Goal: Complete application form: Complete application form

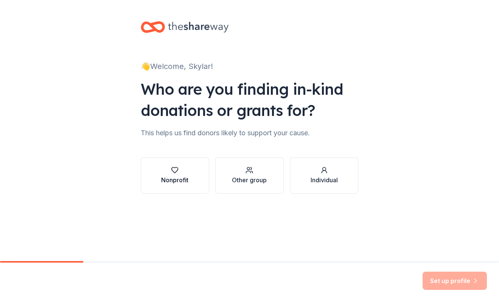
click at [174, 166] on icon "button" at bounding box center [175, 170] width 8 height 8
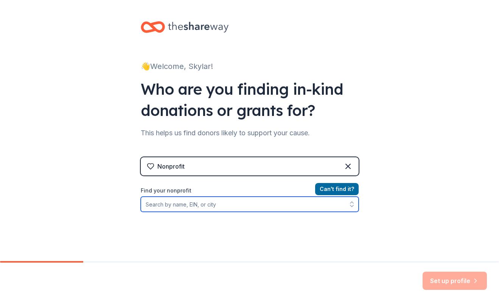
click at [188, 205] on input "Find your nonprofit" at bounding box center [250, 203] width 218 height 15
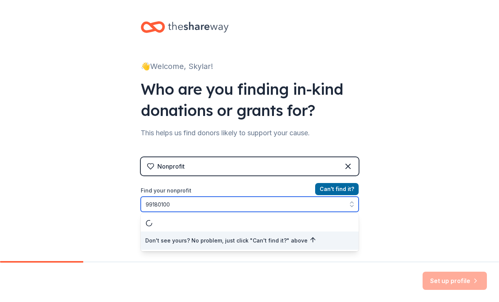
type input "991801000"
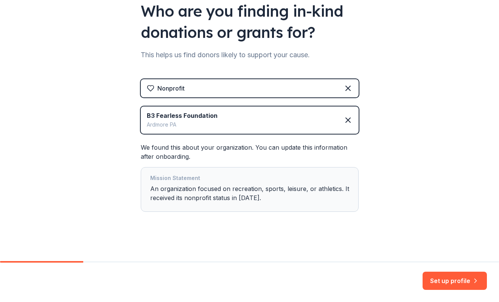
scroll to position [80, 0]
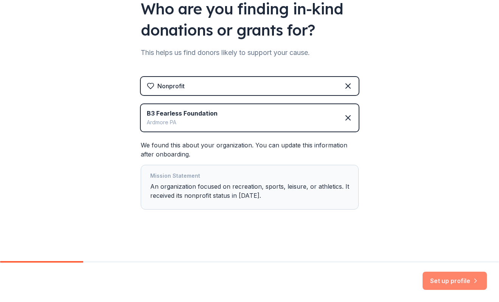
click at [464, 282] on button "Set up profile" at bounding box center [455, 280] width 64 height 18
click at [294, 185] on div "Mission Statement An organization focused on recreation, sports, leisure, or at…" at bounding box center [249, 187] width 199 height 32
click at [332, 188] on div "Mission Statement An organization focused on recreation, sports, leisure, or at…" at bounding box center [249, 187] width 199 height 32
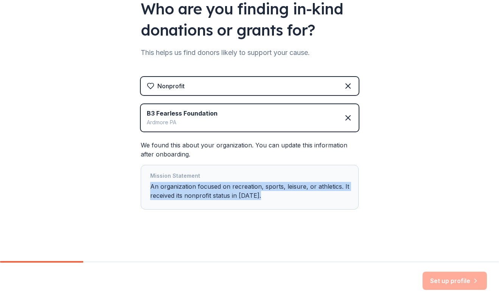
click at [224, 171] on div "Mission Statement" at bounding box center [249, 176] width 199 height 11
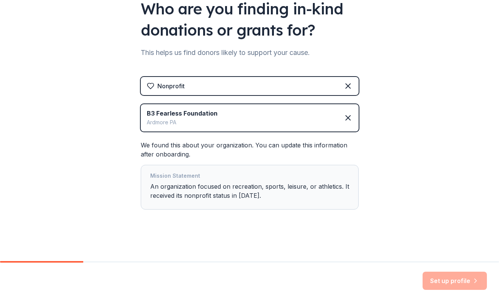
click at [206, 119] on div "Ardmore PA" at bounding box center [182, 122] width 71 height 9
click at [175, 84] on div "Nonprofit" at bounding box center [170, 85] width 27 height 9
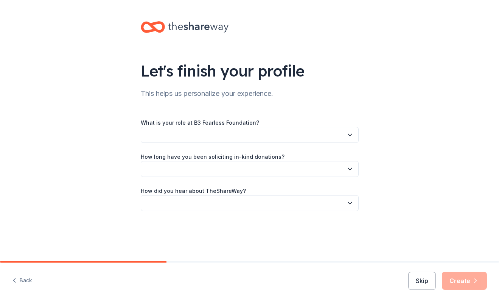
click at [125, 223] on div "Let's finish your profile This helps us personalize your experience. What is yo…" at bounding box center [249, 123] width 499 height 247
click at [163, 136] on button "button" at bounding box center [250, 135] width 218 height 16
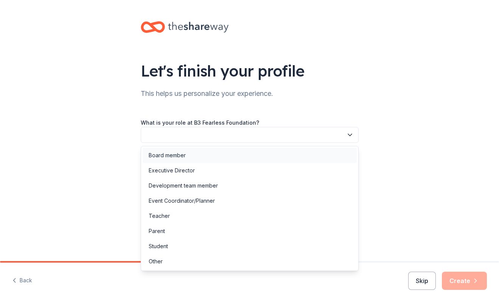
click at [162, 152] on div "Board member" at bounding box center [167, 155] width 37 height 9
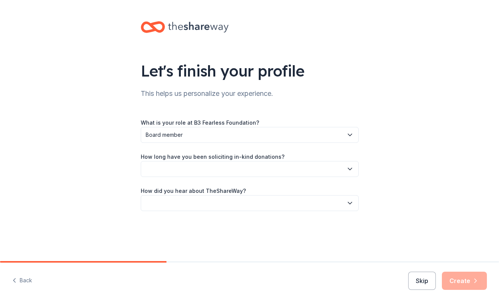
click at [165, 171] on button "button" at bounding box center [250, 169] width 218 height 16
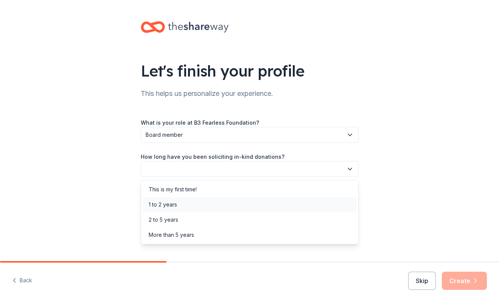
click at [165, 202] on div "1 to 2 years" at bounding box center [163, 204] width 28 height 9
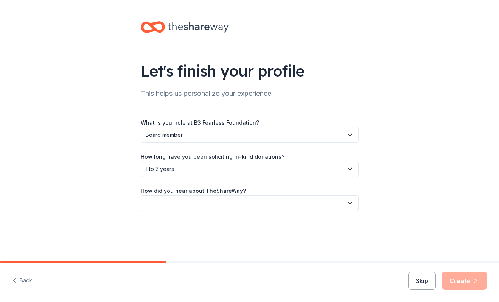
click at [165, 202] on button "button" at bounding box center [250, 203] width 218 height 16
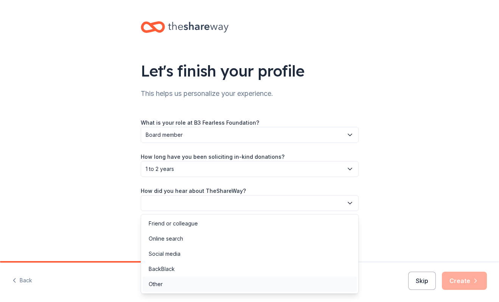
click at [159, 285] on div "Other" at bounding box center [156, 283] width 14 height 9
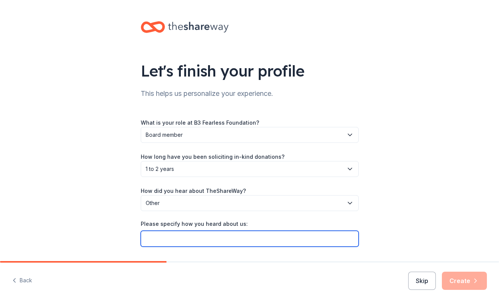
click at [177, 241] on input "Please specify how you heard about us:" at bounding box center [250, 239] width 218 height 16
type input "GiveButter"
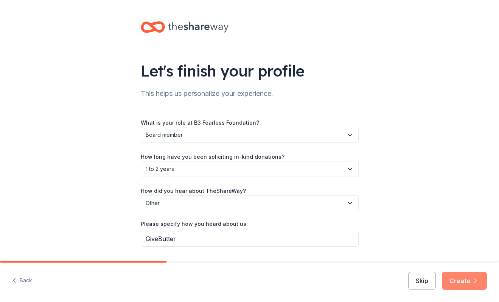
click at [465, 282] on button "Create" at bounding box center [464, 280] width 45 height 18
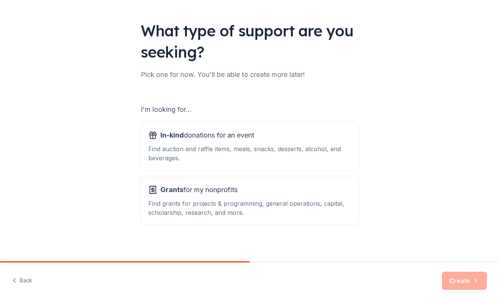
scroll to position [45, 0]
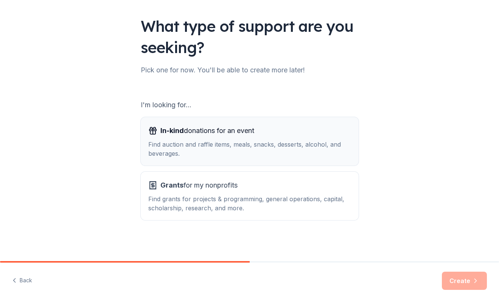
click at [248, 136] on span "In-kind donations for an event" at bounding box center [207, 131] width 94 height 12
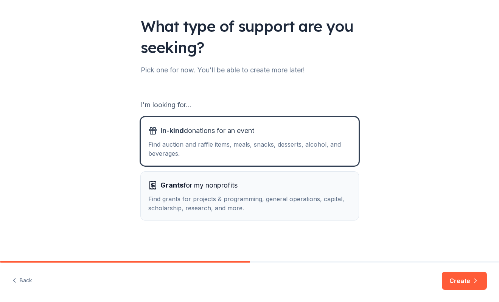
click at [223, 200] on div "Find grants for projects & programming, general operations, capital, scholarshi…" at bounding box center [249, 203] width 203 height 18
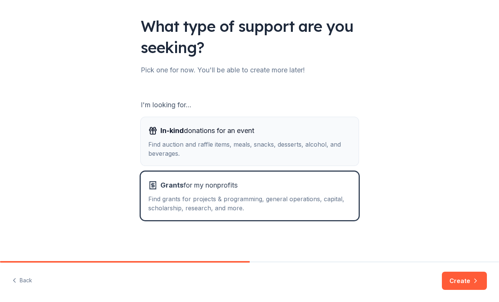
click at [217, 153] on div "Find auction and raffle items, meals, snacks, desserts, alcohol, and beverages." at bounding box center [249, 149] width 203 height 18
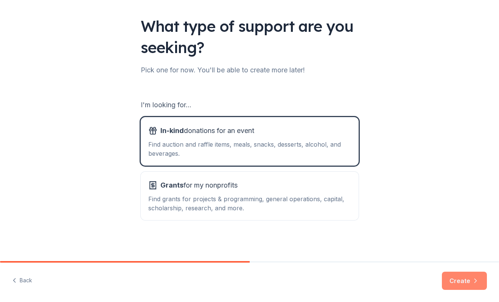
click at [464, 282] on button "Create" at bounding box center [464, 280] width 45 height 18
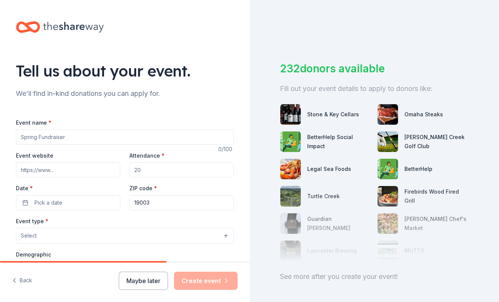
click at [126, 139] on input "Event name *" at bounding box center [125, 136] width 218 height 15
click at [140, 168] on input "Attendance *" at bounding box center [181, 169] width 104 height 15
type input "50"
click at [146, 202] on input "19003" at bounding box center [181, 202] width 104 height 15
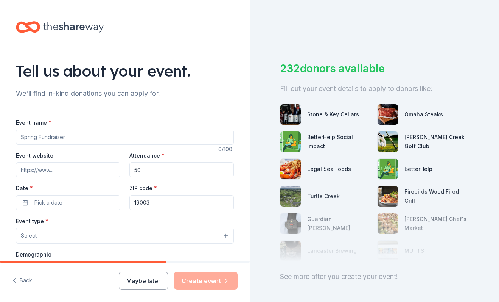
click at [146, 202] on input "19003" at bounding box center [181, 202] width 104 height 15
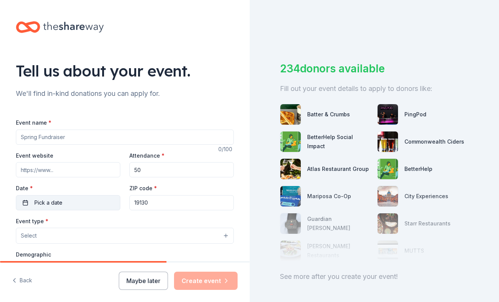
type input "19130"
click at [56, 209] on button "Pick a date" at bounding box center [68, 202] width 104 height 15
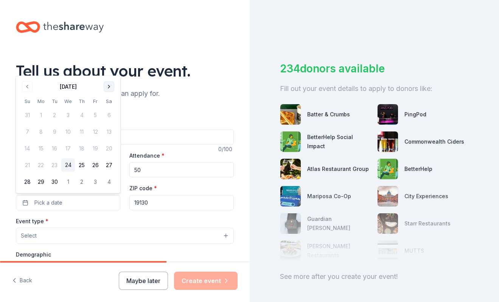
click at [110, 90] on button "Go to next month" at bounding box center [109, 86] width 11 height 11
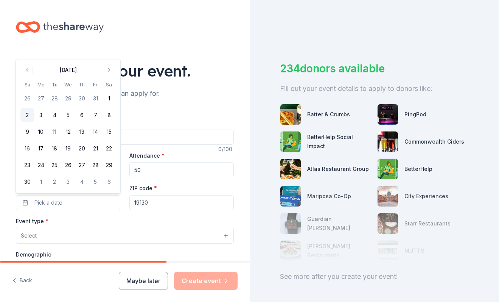
click at [29, 114] on button "2" at bounding box center [27, 115] width 14 height 14
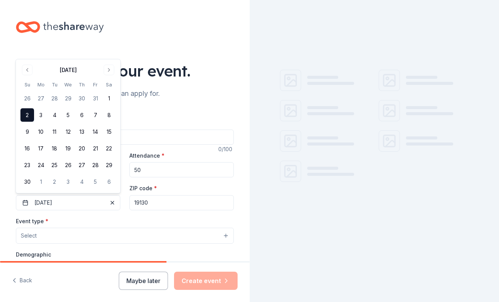
click at [62, 227] on div "Event type * Select" at bounding box center [125, 230] width 218 height 28
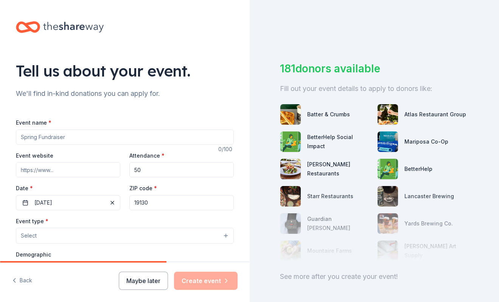
click at [61, 237] on button "Select" at bounding box center [125, 236] width 218 height 16
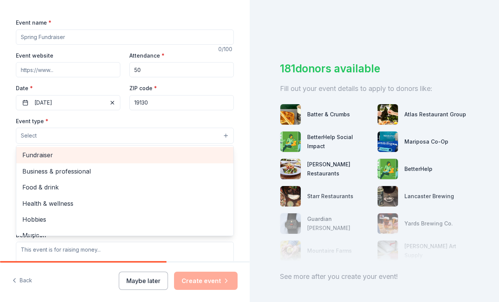
click at [48, 157] on span "Fundraiser" at bounding box center [124, 155] width 205 height 10
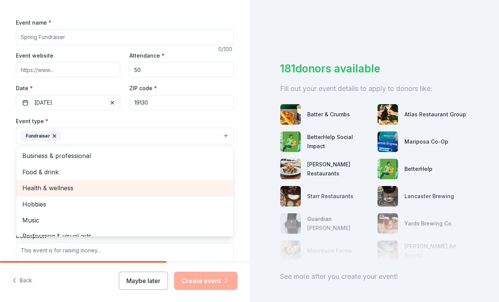
click at [54, 191] on span "Health & wellness" at bounding box center [124, 188] width 205 height 10
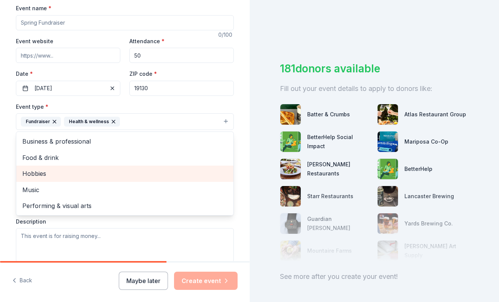
scroll to position [118, 0]
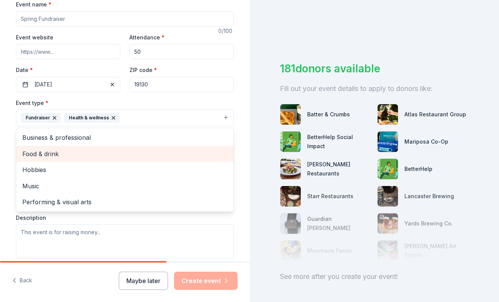
click at [24, 158] on span "Food & drink" at bounding box center [124, 154] width 205 height 10
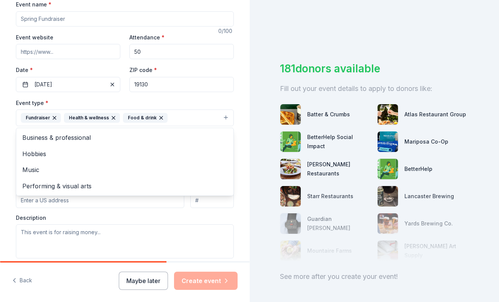
click at [10, 159] on div "Tell us about your event. We'll find in-kind donations you can apply for. Event…" at bounding box center [125, 134] width 242 height 505
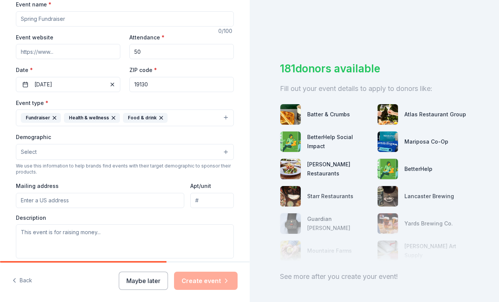
click at [30, 159] on button "Select" at bounding box center [125, 152] width 218 height 16
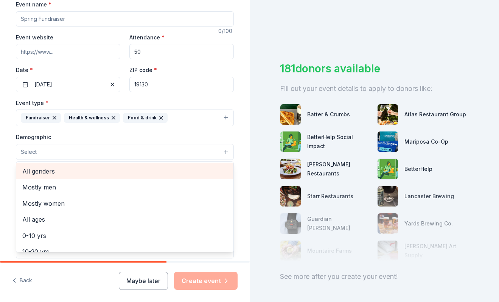
click at [33, 174] on span "All genders" at bounding box center [124, 171] width 205 height 10
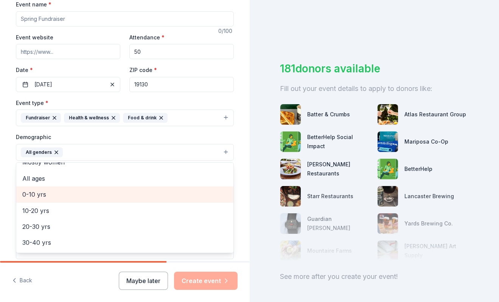
scroll to position [28, 0]
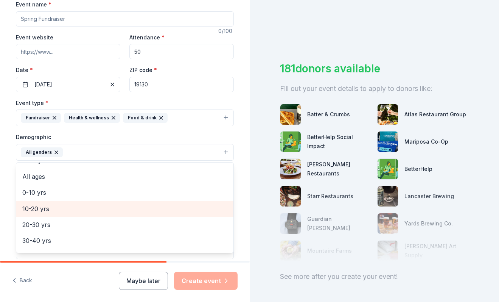
click at [34, 209] on span "10-20 yrs" at bounding box center [124, 209] width 205 height 10
click at [34, 210] on span "20-30 yrs" at bounding box center [124, 209] width 205 height 10
click at [34, 210] on span "30-40 yrs" at bounding box center [124, 209] width 205 height 10
click at [34, 210] on span "40-50 yrs" at bounding box center [124, 209] width 205 height 10
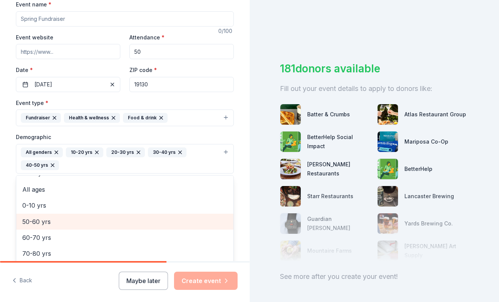
click at [33, 223] on span "50-60 yrs" at bounding box center [124, 222] width 205 height 10
click at [33, 226] on span "60-70 yrs" at bounding box center [124, 224] width 205 height 10
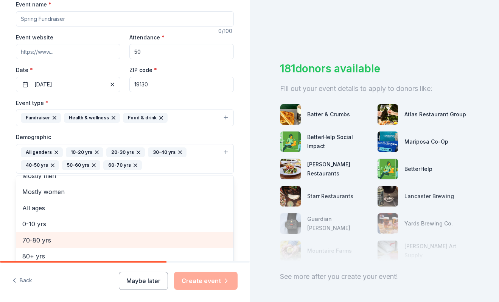
click at [31, 239] on span "70-80 yrs" at bounding box center [124, 240] width 205 height 10
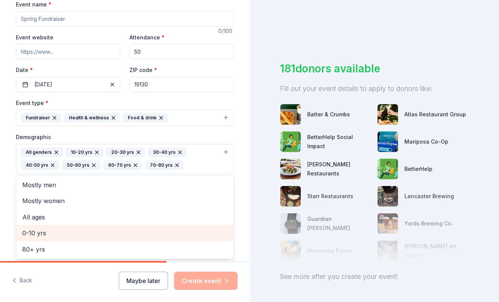
scroll to position [0, 0]
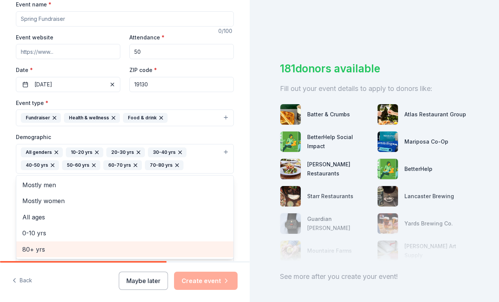
click at [31, 247] on span "80+ yrs" at bounding box center [124, 249] width 205 height 10
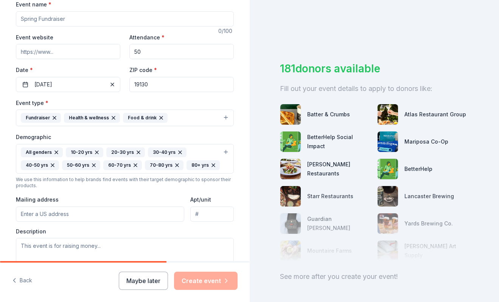
click at [213, 166] on icon "button" at bounding box center [213, 165] width 3 height 3
click at [179, 164] on icon "button" at bounding box center [177, 165] width 6 height 6
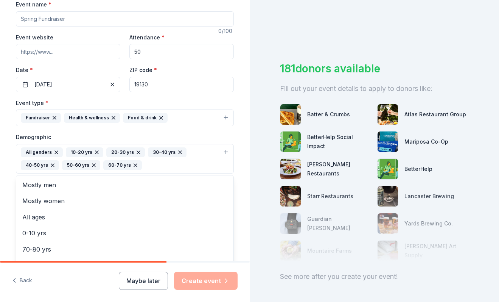
click at [136, 164] on icon "button" at bounding box center [135, 165] width 6 height 6
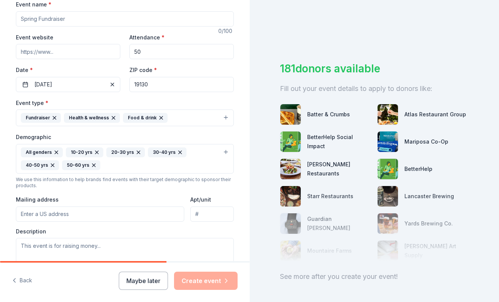
click at [136, 164] on div "All genders 10-20 yrs 20-30 yrs 30-40 yrs 40-50 yrs 50-60 yrs" at bounding box center [120, 158] width 199 height 23
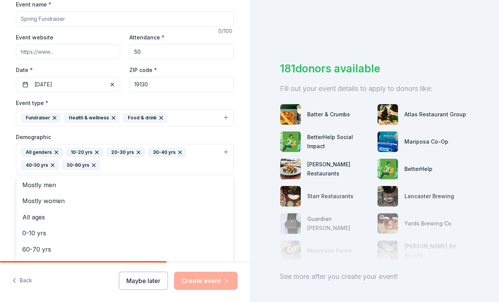
click at [5, 164] on div "Tell us about your event. We'll find in-kind donations you can apply for. Event…" at bounding box center [125, 141] width 242 height 518
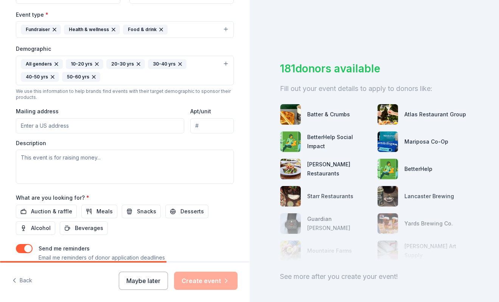
scroll to position [207, 0]
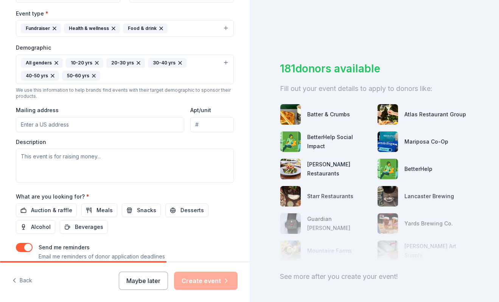
click at [44, 122] on input "Mailing address" at bounding box center [100, 124] width 168 height 15
type input "2549 Rosemont Ave"
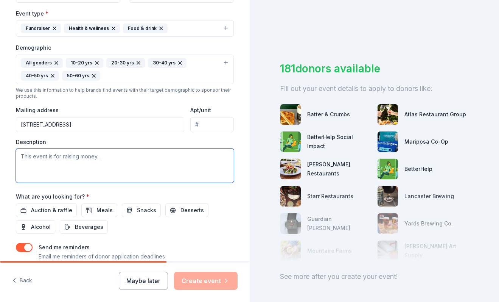
click at [78, 163] on textarea at bounding box center [125, 165] width 218 height 34
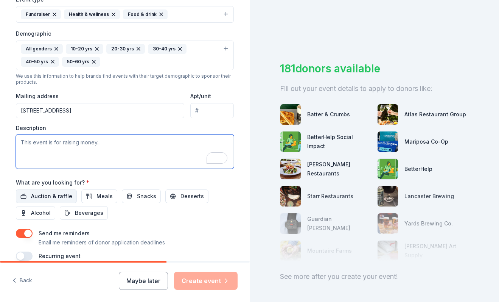
scroll to position [221, 0]
click at [58, 193] on span "Auction & raffle" at bounding box center [51, 196] width 41 height 9
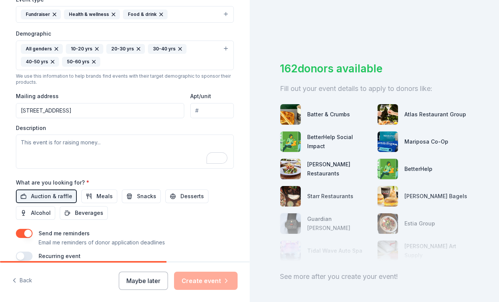
scroll to position [233, 0]
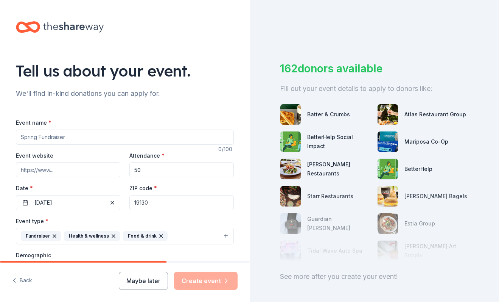
click at [55, 131] on input "Event name *" at bounding box center [125, 136] width 218 height 15
type input "A"
type input "B3 Annual Auction"
click at [44, 168] on input "Event website" at bounding box center [68, 169] width 104 height 15
type input "[URL][DOMAIN_NAME]"
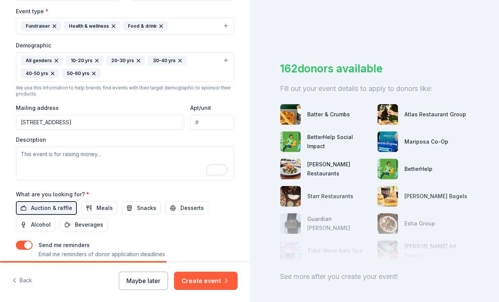
click at [82, 117] on input "2549 Rosemont Ave" at bounding box center [100, 122] width 168 height 15
click at [84, 122] on input "2549 Rosemont Ave" at bounding box center [100, 122] width 168 height 15
type input "2549 Rosemont Avenue, Ardmore, PA, 19003"
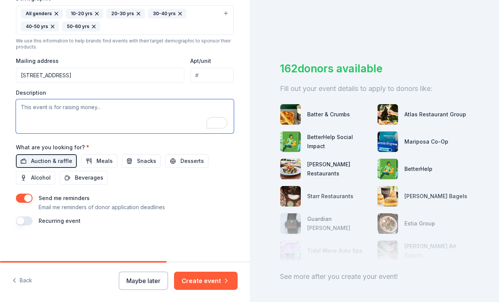
click at [75, 118] on textarea "To enrich screen reader interactions, please activate Accessibility in Grammarl…" at bounding box center [125, 116] width 218 height 34
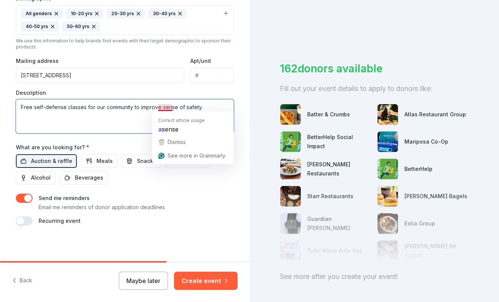
click at [143, 109] on textarea "Free self-defense classes for our community to improve sense of safety." at bounding box center [125, 116] width 218 height 34
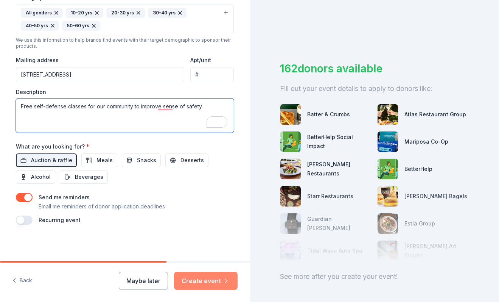
type textarea "Free self-defense classes for our community to improve sense of safety."
click at [200, 274] on button "Create event" at bounding box center [206, 280] width 64 height 18
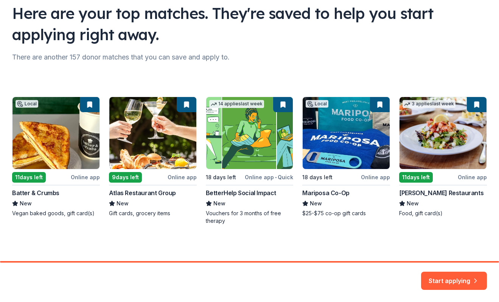
click at [249, 146] on div "Local 11 days left Online app Batter & Crumbs New Vegan baked goods, gift card(…" at bounding box center [249, 161] width 475 height 128
click at [461, 285] on button "Start applying" at bounding box center [454, 276] width 66 height 18
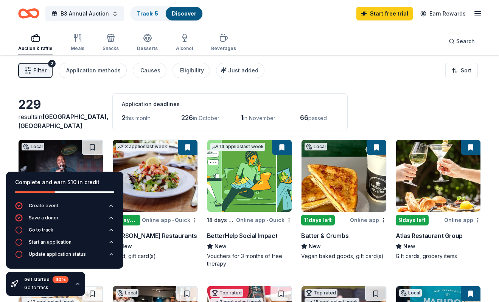
click at [52, 231] on div "Go to track" at bounding box center [41, 230] width 25 height 6
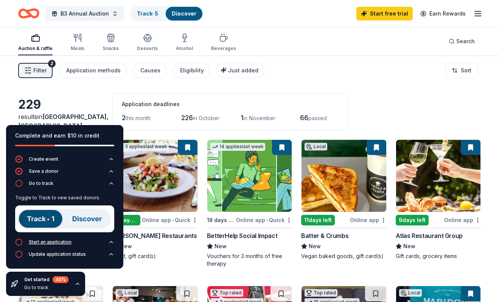
click at [110, 242] on icon "button" at bounding box center [111, 242] width 6 height 6
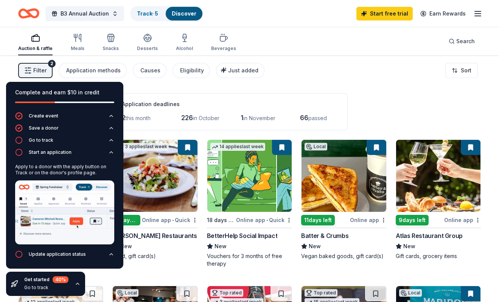
click at [253, 179] on img at bounding box center [249, 176] width 84 height 72
click at [286, 228] on hr at bounding box center [249, 228] width 85 height 0
click at [301, 44] on div "Auction & raffle Meals Snacks Desserts Alcohol Beverages Search" at bounding box center [249, 41] width 463 height 28
click at [114, 254] on icon "button" at bounding box center [111, 254] width 6 height 6
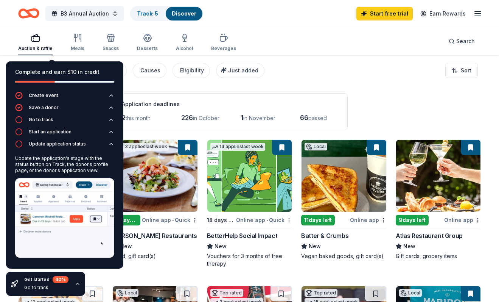
click at [290, 219] on html "B3 Annual Auction Track · 5 Discover Start free trial Earn Rewards Auction & ra…" at bounding box center [249, 151] width 499 height 302
click at [241, 154] on html "B3 Annual Auction Track · 5 Discover Start free trial Earn Rewards Auction & ra…" at bounding box center [249, 151] width 499 height 302
click at [239, 176] on img at bounding box center [249, 176] width 84 height 72
click at [78, 281] on icon "button" at bounding box center [78, 283] width 6 height 6
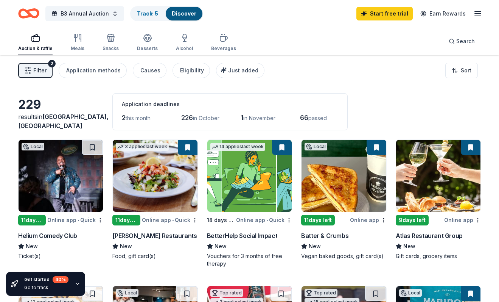
click at [319, 125] on div "Application deadlines 2 this month 226 in October 1 in November 66 passed" at bounding box center [229, 111] width 235 height 37
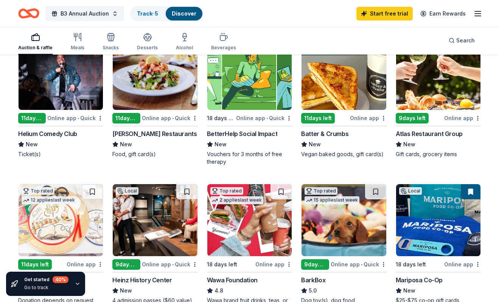
scroll to position [84, 0]
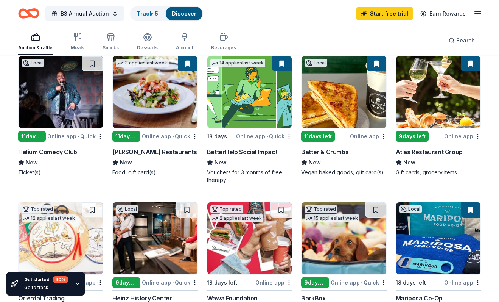
click at [61, 116] on img at bounding box center [61, 92] width 84 height 72
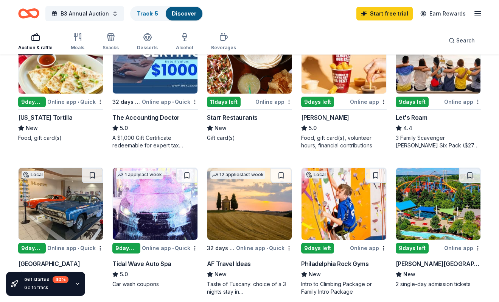
scroll to position [410, 0]
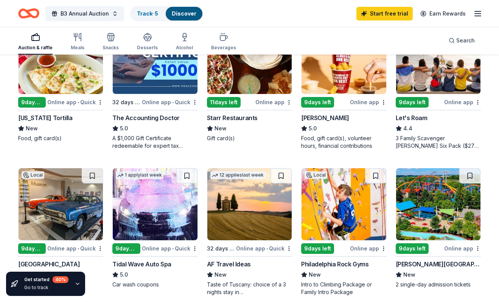
click at [333, 262] on div "Philadelphia Rock Gyms" at bounding box center [334, 263] width 67 height 9
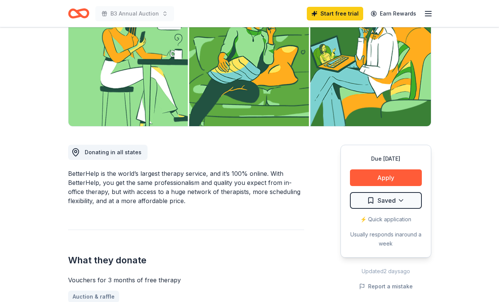
scroll to position [103, 0]
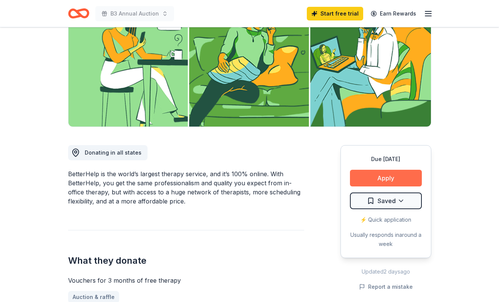
click at [387, 171] on button "Apply" at bounding box center [386, 178] width 72 height 17
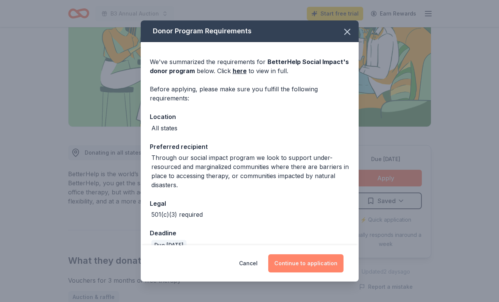
click at [301, 263] on button "Continue to application" at bounding box center [305, 263] width 75 height 18
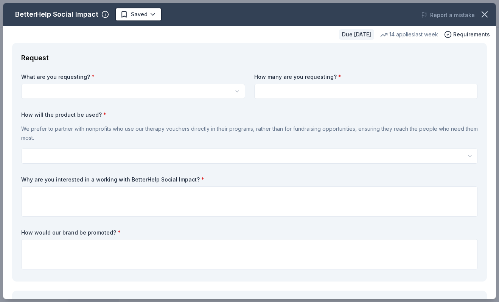
click at [125, 89] on html "B3 Annual Auction Start free trial Earn Rewards Due [DATE] Share BetterHelp Soc…" at bounding box center [249, 48] width 499 height 302
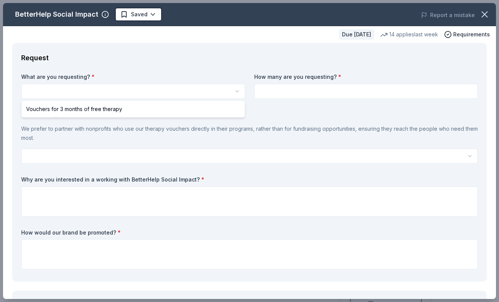
select select "Vouchers for 3 months of free therapy"
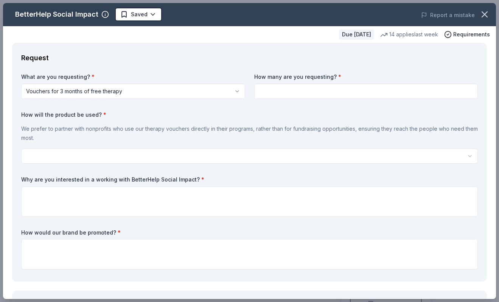
click at [274, 94] on input at bounding box center [366, 91] width 224 height 15
type input "5"
click at [122, 154] on html "B3 Annual Auction Start free trial Earn Rewards Due [DATE] Share BetterHelp Soc…" at bounding box center [249, 151] width 499 height 302
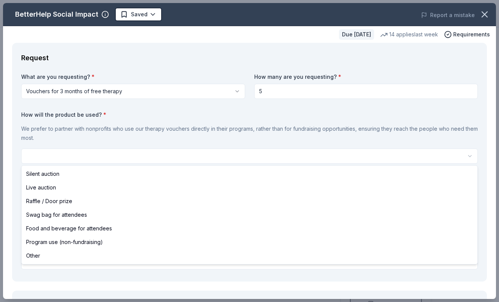
select select "programUse"
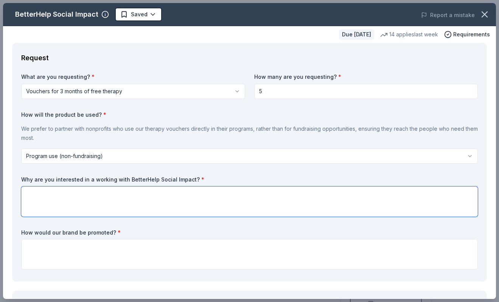
click at [90, 203] on textarea at bounding box center [249, 201] width 457 height 30
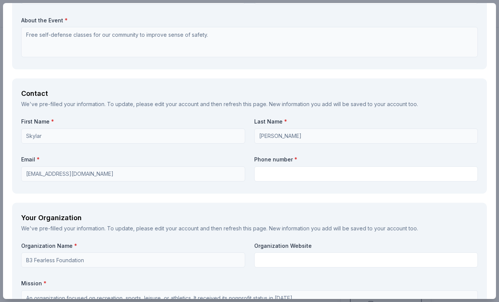
scroll to position [472, 0]
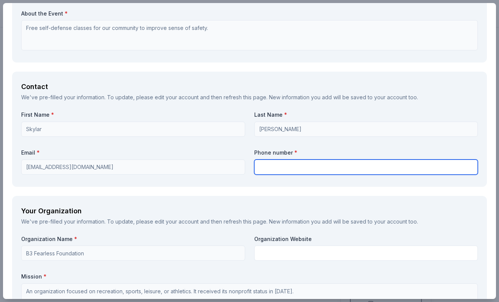
click at [282, 168] on input "text" at bounding box center [366, 166] width 224 height 15
type input "4844166111"
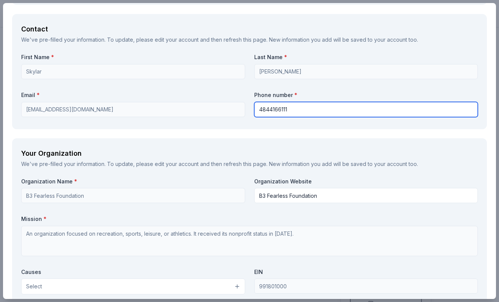
scroll to position [530, 0]
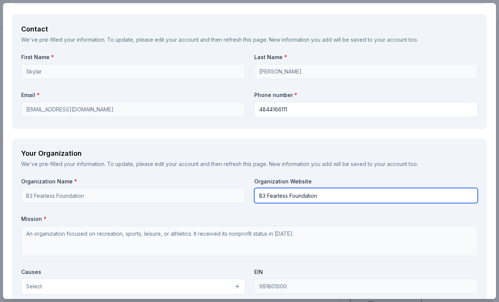
click at [302, 195] on input "B3 Fearless Foundation" at bounding box center [366, 195] width 224 height 15
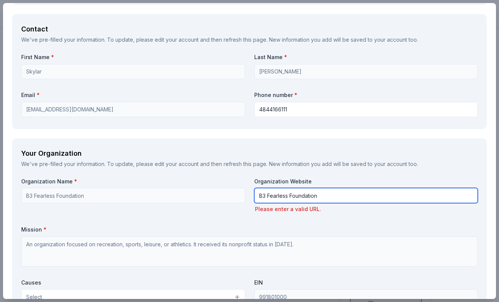
paste input "[URL][DOMAIN_NAME]"
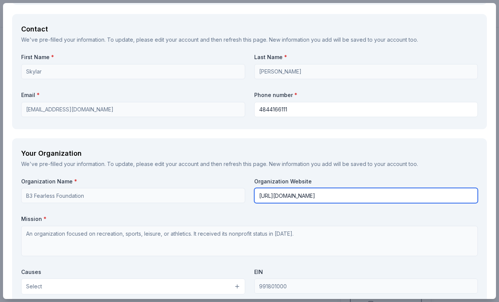
type input "[URL][DOMAIN_NAME]"
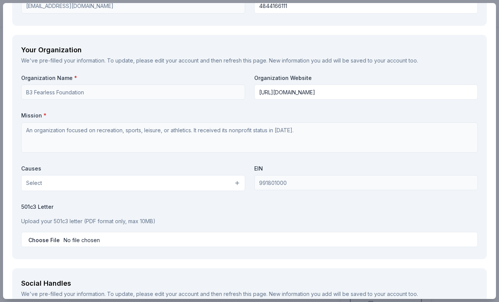
scroll to position [643, 0]
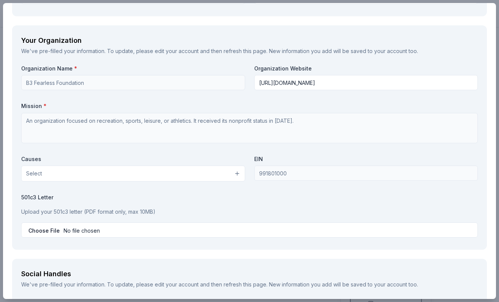
click at [79, 172] on button "Select" at bounding box center [133, 173] width 224 height 16
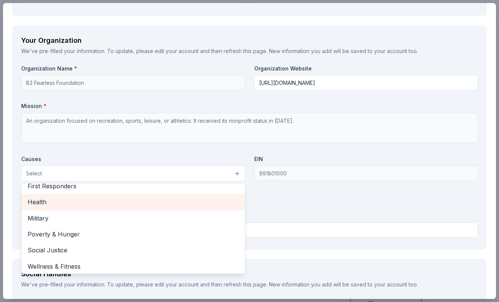
scroll to position [105, 0]
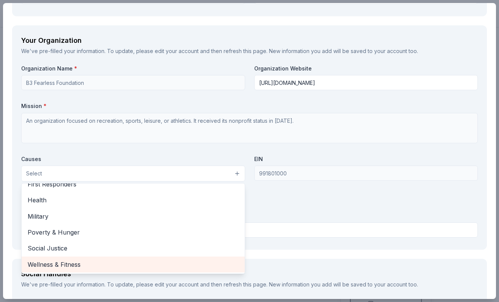
click at [79, 265] on span "Wellness & Fitness" at bounding box center [133, 264] width 211 height 10
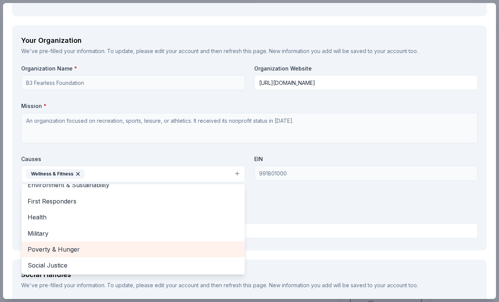
scroll to position [89, 0]
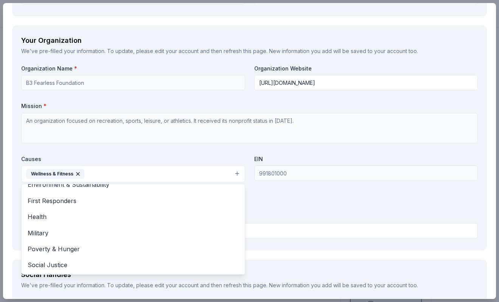
click at [119, 136] on div "Organization Name * B3 Fearless Foundation Organization Website https://fearles…" at bounding box center [249, 153] width 457 height 176
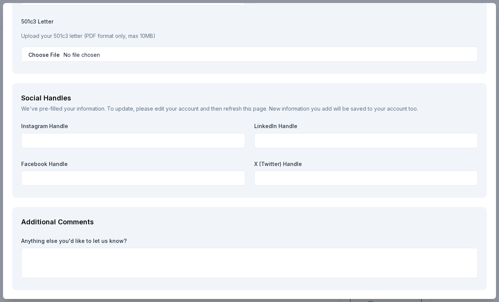
scroll to position [821, 0]
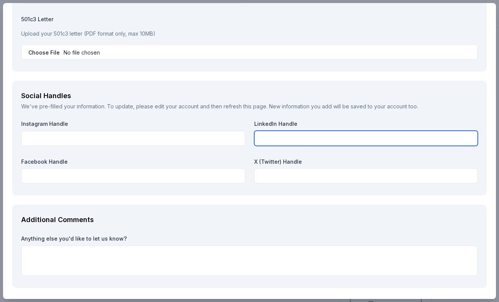
click at [259, 139] on input "text" at bounding box center [366, 138] width 224 height 15
type input "b3-fearless"
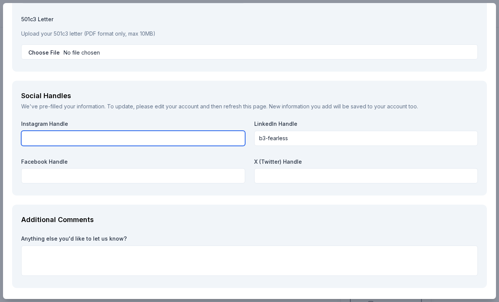
click at [130, 138] on input "text" at bounding box center [133, 138] width 224 height 15
click at [55, 138] on input "@b3collectivecommunity" at bounding box center [133, 138] width 224 height 15
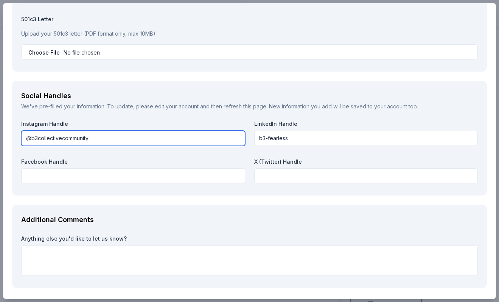
type input "@b3collectivecommunity"
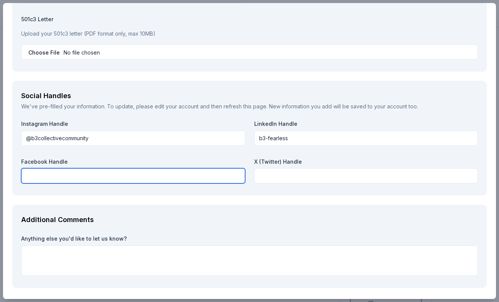
click at [61, 176] on input "text" at bounding box center [133, 175] width 224 height 15
paste input "@b3collectivecommunity"
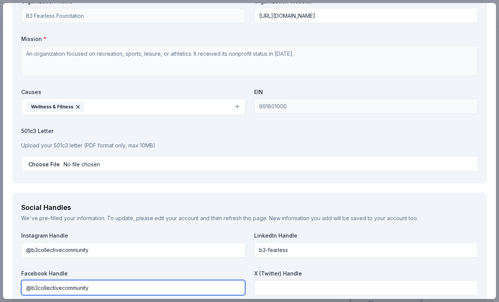
scroll to position [709, 0]
type input "@b3collectivecommunity"
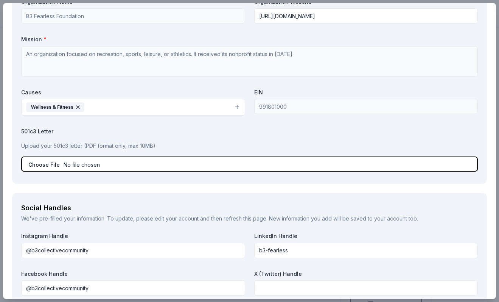
click at [44, 164] on input "file" at bounding box center [249, 163] width 457 height 15
type input "C:\fakepath\B3 Determination Letter.pdf"
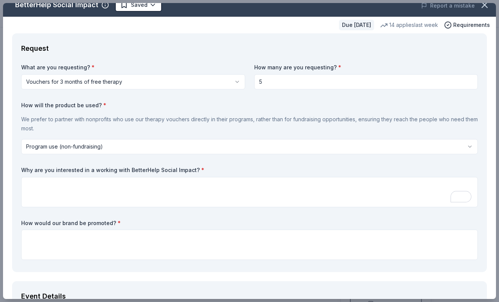
scroll to position [8, 0]
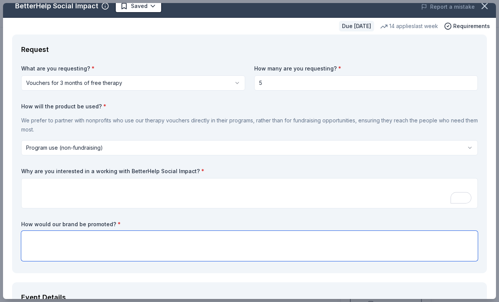
click at [186, 243] on textarea at bounding box center [249, 246] width 457 height 30
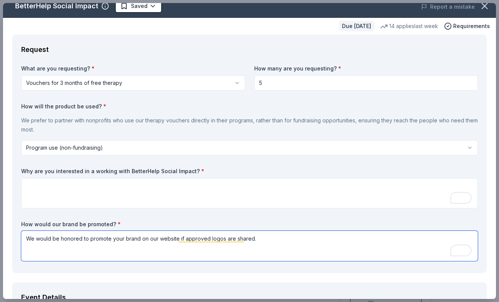
click at [171, 239] on textarea "We would be honored to promote your brand on our website if approved logos are …" at bounding box center [249, 246] width 457 height 30
type textarea "We would be honored to promote your brand on our website and social media if ap…"
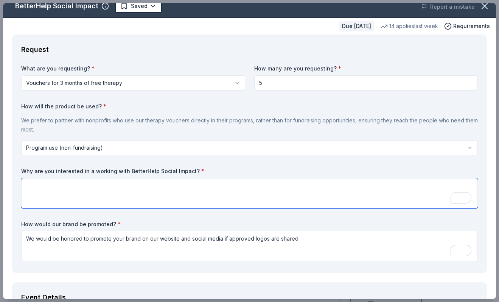
click at [207, 188] on textarea "To enrich screen reader interactions, please activate Accessibility in Grammarl…" at bounding box center [249, 193] width 457 height 30
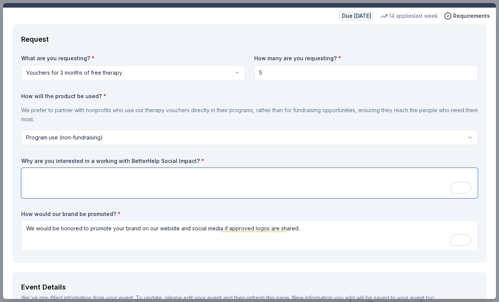
scroll to position [19, 0]
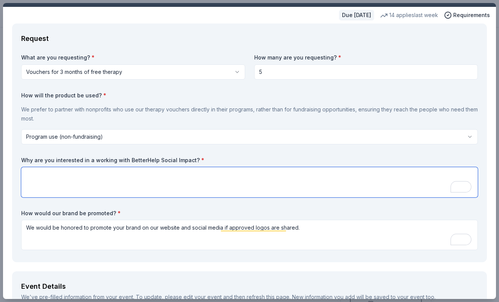
paste textarea "A partnership with BetterHelp is a natural and vital extension of B3's mission.…"
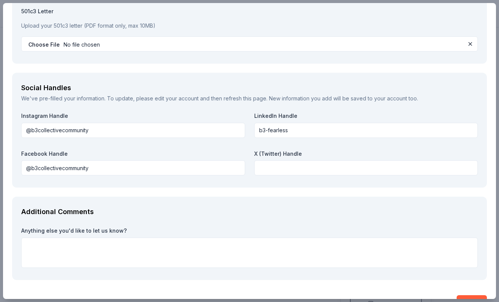
scroll to position [871, 0]
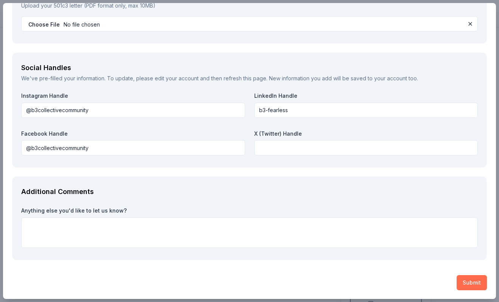
type textarea "A partnership with BetterHelp is a natural and vital extension of B3's mission.…"
click at [474, 285] on button "Submit" at bounding box center [472, 282] width 30 height 15
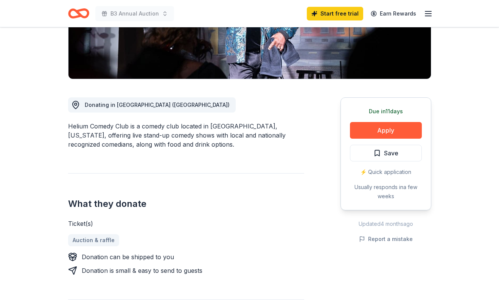
scroll to position [153, 0]
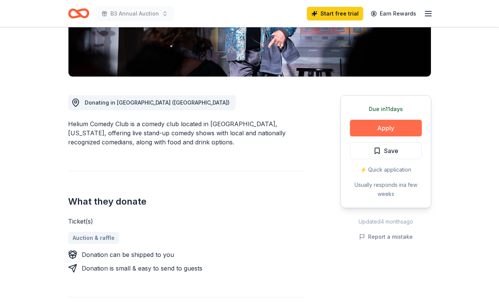
click at [365, 126] on button "Apply" at bounding box center [386, 128] width 72 height 17
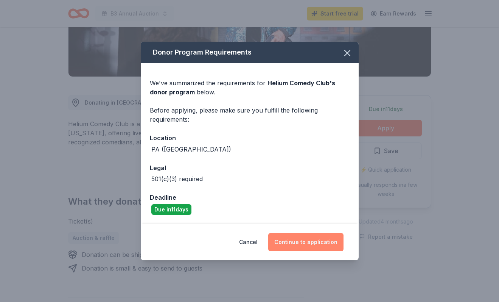
click at [307, 238] on button "Continue to application" at bounding box center [305, 242] width 75 height 18
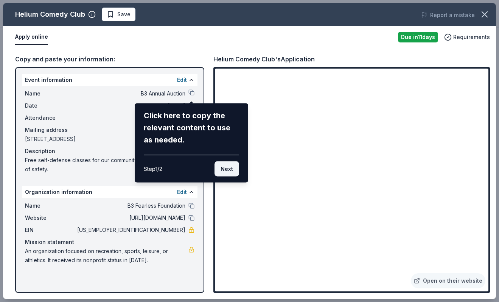
click at [229, 169] on button "Next" at bounding box center [227, 168] width 25 height 15
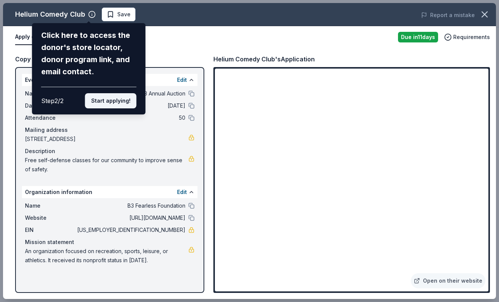
click at [117, 101] on button "Start applying!" at bounding box center [110, 100] width 51 height 15
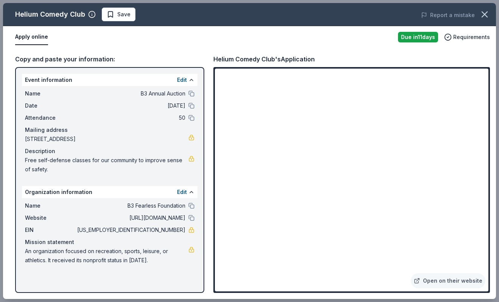
click at [184, 81] on div "Helium Comedy Club Save Report a mistake Apply online Due [DATE] Requirements C…" at bounding box center [249, 151] width 493 height 296
click at [192, 80] on div "Helium Comedy Club Save Report a mistake Apply online Due [DATE] Requirements C…" at bounding box center [249, 151] width 493 height 296
click at [183, 79] on div "Helium Comedy Club Save Report a mistake Apply online Due [DATE] Requirements C…" at bounding box center [249, 151] width 493 height 296
click at [192, 106] on div "Helium Comedy Club Save Report a mistake Apply online Due [DATE] Requirements C…" at bounding box center [249, 151] width 493 height 296
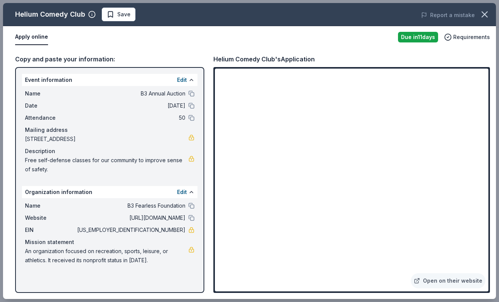
click at [192, 92] on div "Helium Comedy Club Save Report a mistake Apply online Due [DATE] Requirements C…" at bounding box center [249, 151] width 493 height 296
click at [179, 93] on div "Helium Comedy Club Save Report a mistake Apply online Due [DATE] Requirements C…" at bounding box center [249, 151] width 493 height 296
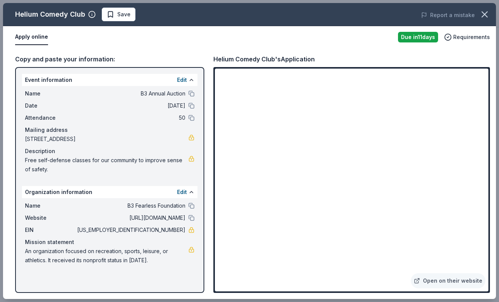
click at [179, 93] on div "Helium Comedy Club Save Report a mistake Apply online Due [DATE] Requirements C…" at bounding box center [249, 151] width 493 height 296
click at [182, 78] on div "Helium Comedy Club Save Report a mistake Apply online Due [DATE] Requirements C…" at bounding box center [249, 151] width 493 height 296
click at [120, 13] on div "Helium Comedy Club Save Report a mistake Apply online Due [DATE] Requirements C…" at bounding box center [249, 151] width 493 height 296
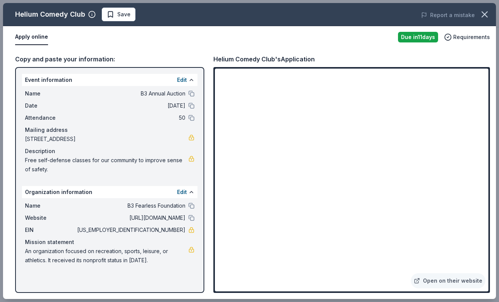
click at [26, 37] on div "Helium Comedy Club Save Report a mistake Apply online Due [DATE] Requirements C…" at bounding box center [249, 151] width 493 height 296
click at [68, 123] on div "Helium Comedy Club Save Report a mistake Apply online Due [DATE] Requirements C…" at bounding box center [249, 151] width 493 height 296
click at [190, 118] on div "Helium Comedy Club Save Report a mistake Apply online Due [DATE] Requirements C…" at bounding box center [249, 151] width 493 height 296
click at [190, 119] on div "Helium Comedy Club Save Report a mistake Apply online Due [DATE] Requirements C…" at bounding box center [249, 151] width 493 height 296
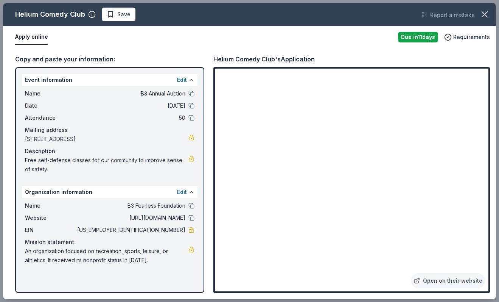
click at [189, 93] on div "Helium Comedy Club Save Report a mistake Apply online Due [DATE] Requirements C…" at bounding box center [249, 151] width 493 height 296
click at [185, 79] on div "Helium Comedy Club Save Report a mistake Apply online Due [DATE] Requirements C…" at bounding box center [249, 151] width 493 height 296
click at [182, 79] on div "Helium Comedy Club Save Report a mistake Apply online Due [DATE] Requirements C…" at bounding box center [249, 151] width 493 height 296
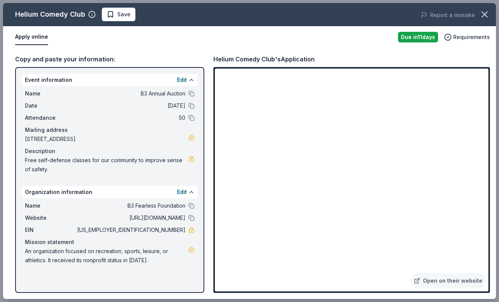
click at [269, 101] on div "Helium Comedy Club Save Report a mistake Apply online Due [DATE] Requirements C…" at bounding box center [249, 151] width 493 height 296
click at [469, 38] on div "Helium Comedy Club Save Report a mistake Apply online Due [DATE] Requirements C…" at bounding box center [249, 151] width 493 height 296
click at [469, 36] on div "Helium Comedy Club Save Report a mistake Apply online Due [DATE] Requirements C…" at bounding box center [249, 151] width 493 height 296
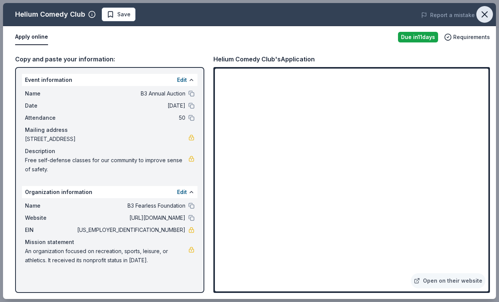
click at [485, 12] on icon "button" at bounding box center [485, 14] width 11 height 11
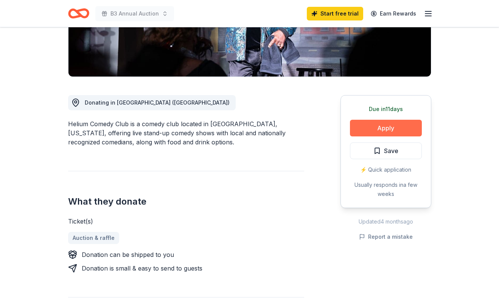
click at [393, 126] on button "Apply" at bounding box center [386, 128] width 72 height 17
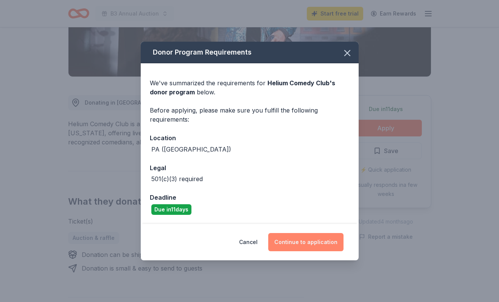
click at [310, 238] on button "Continue to application" at bounding box center [305, 242] width 75 height 18
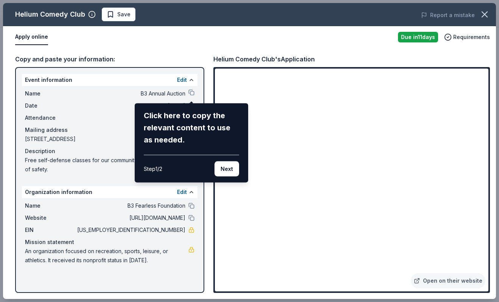
click at [191, 93] on div "Helium Comedy Club Save Report a mistake Apply online Due [DATE] Requirements C…" at bounding box center [249, 151] width 493 height 296
click at [226, 165] on button "Next" at bounding box center [227, 168] width 25 height 15
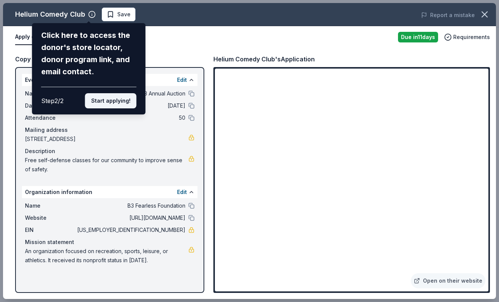
click at [117, 98] on button "Start applying!" at bounding box center [110, 100] width 51 height 15
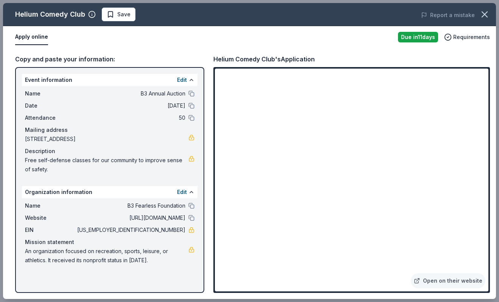
click at [90, 15] on div "Helium Comedy Club Save Report a mistake Apply online Due [DATE] Requirements C…" at bounding box center [249, 151] width 493 height 296
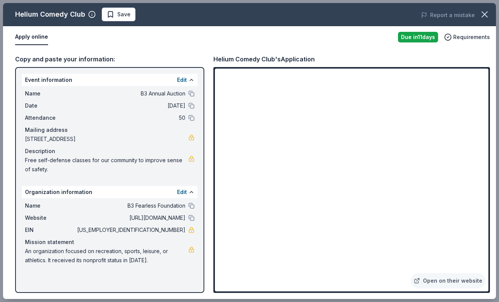
click at [90, 15] on div "Helium Comedy Club Save Report a mistake Apply online Due [DATE] Requirements C…" at bounding box center [249, 151] width 493 height 296
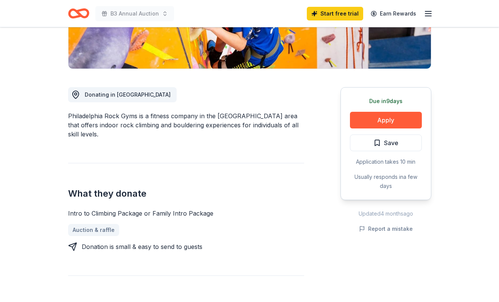
scroll to position [163, 0]
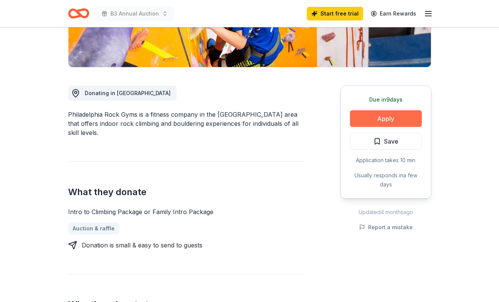
click at [397, 116] on button "Apply" at bounding box center [386, 118] width 72 height 17
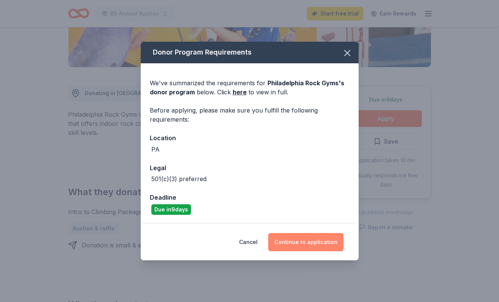
click at [312, 236] on button "Continue to application" at bounding box center [305, 242] width 75 height 18
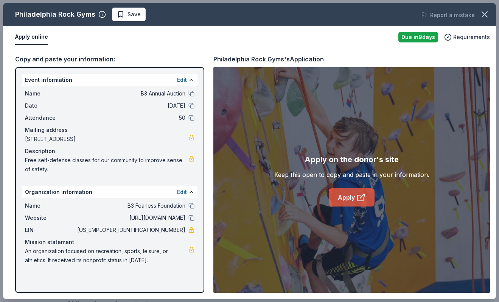
click at [366, 199] on link "Apply" at bounding box center [352, 197] width 46 height 18
click at [363, 198] on icon at bounding box center [361, 198] width 6 height 6
